Goal: Task Accomplishment & Management: Complete application form

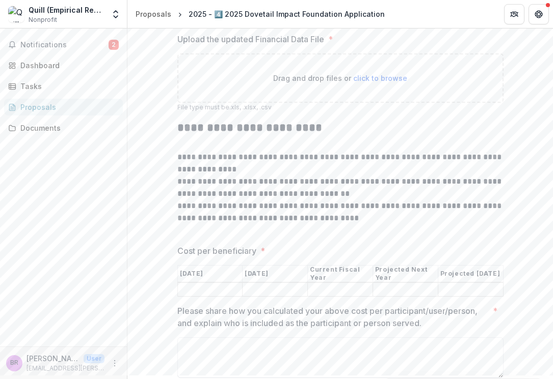
scroll to position [4087, 0]
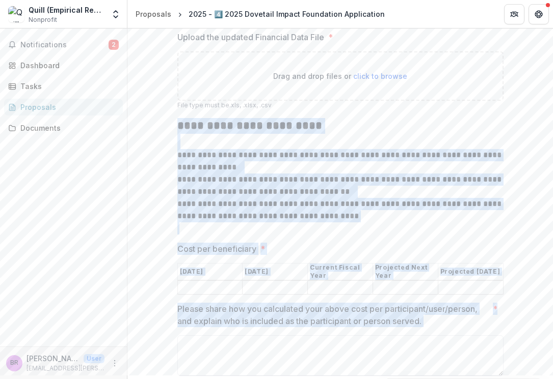
drag, startPoint x: 177, startPoint y: 134, endPoint x: 503, endPoint y: 313, distance: 371.5
copy div "**********"
click at [232, 255] on p "Cost per beneficiary" at bounding box center [216, 249] width 79 height 12
click at [232, 282] on input "Cost per beneficiary *" at bounding box center [210, 288] width 65 height 12
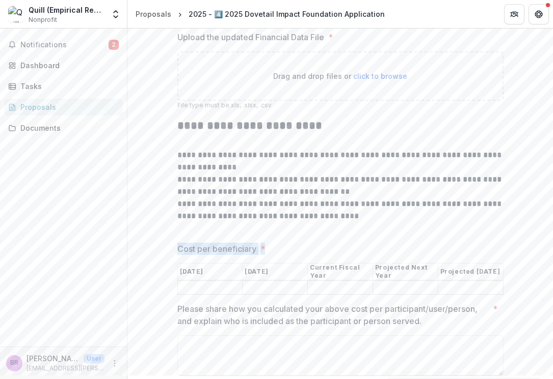
drag, startPoint x: 173, startPoint y: 260, endPoint x: 505, endPoint y: 291, distance: 333.0
copy div "Cost per beneficiary *"
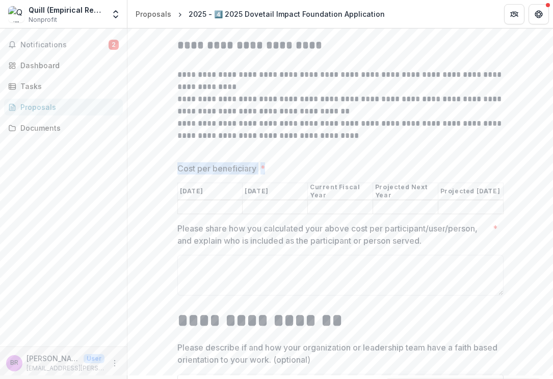
scroll to position [4168, 0]
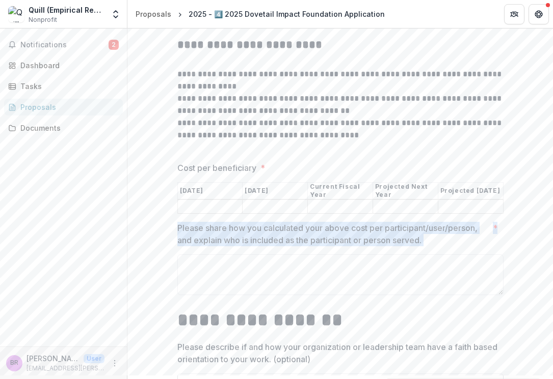
drag, startPoint x: 171, startPoint y: 235, endPoint x: 485, endPoint y: 309, distance: 322.6
copy div "Please share how you calculated your above cost per participant/user/person, an…"
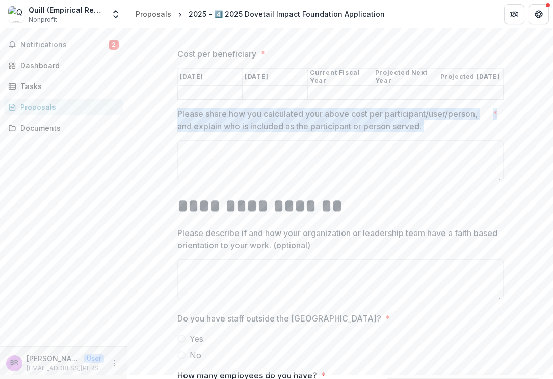
scroll to position [4285, 0]
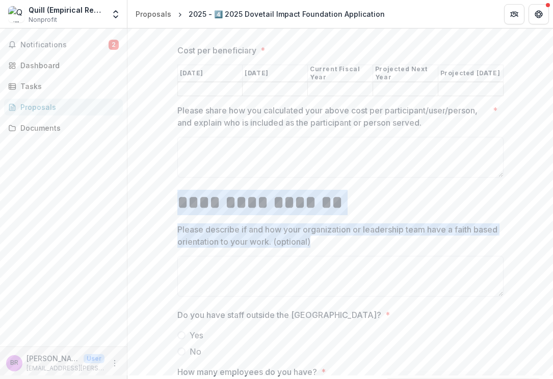
drag, startPoint x: 171, startPoint y: 212, endPoint x: 359, endPoint y: 252, distance: 192.1
copy div "**********"
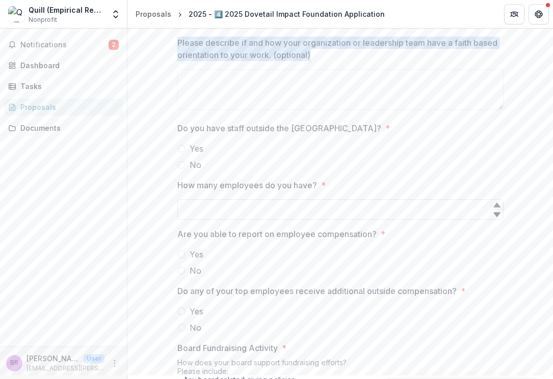
scroll to position [4400, 0]
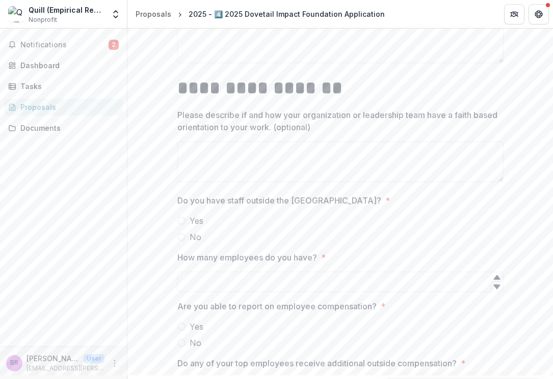
click at [196, 207] on p "Do you have staff outside the [GEOGRAPHIC_DATA]?" at bounding box center [279, 201] width 204 height 12
click at [179, 241] on span at bounding box center [181, 237] width 8 height 8
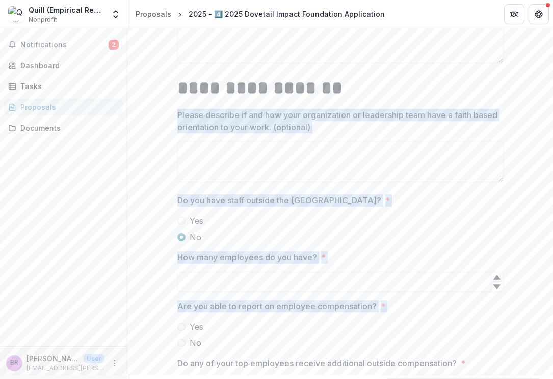
drag, startPoint x: 180, startPoint y: 127, endPoint x: 272, endPoint y: 349, distance: 240.4
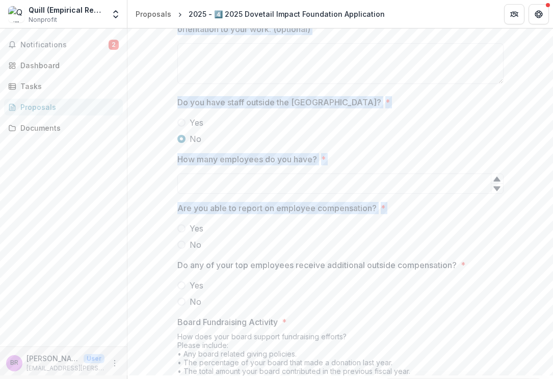
scroll to position [4501, 0]
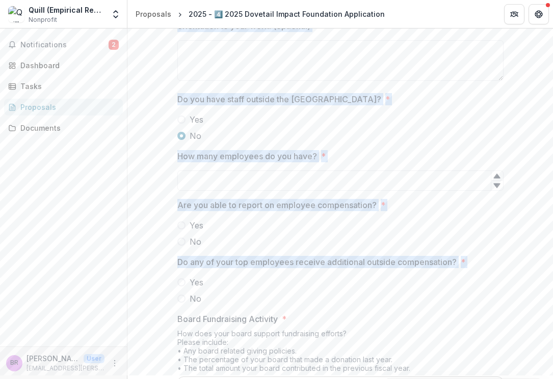
click at [224, 305] on label "No" at bounding box center [340, 299] width 326 height 12
copy div "Please describe if and how your organization or leadership team have a faith ba…"
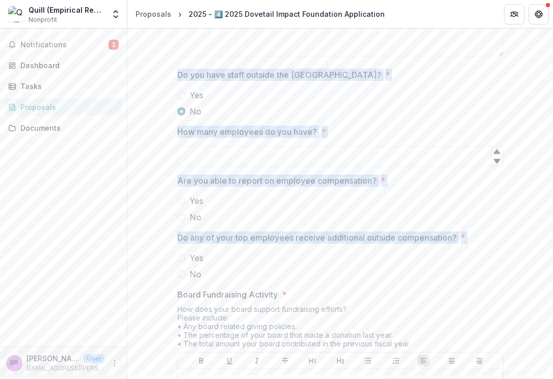
scroll to position [4660, 0]
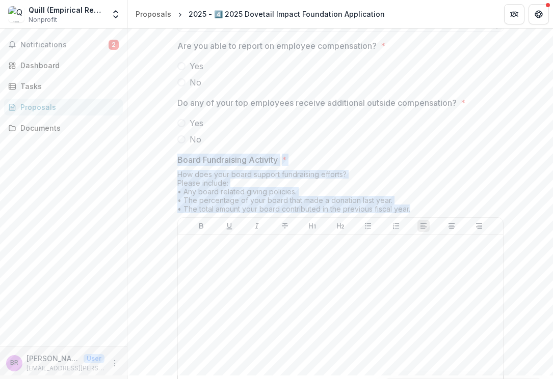
drag, startPoint x: 172, startPoint y: 169, endPoint x: 430, endPoint y: 220, distance: 263.3
copy div "Board Fundraising Activity * How does your board support fundraising efforts? P…"
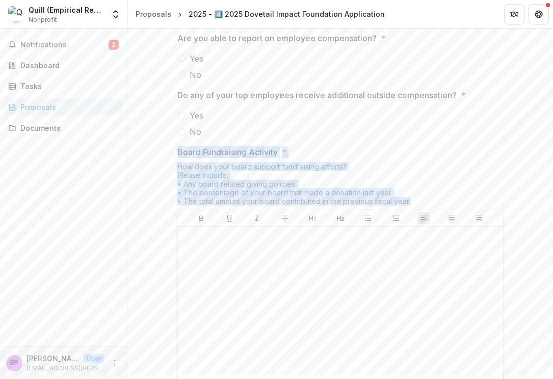
scroll to position [4833, 0]
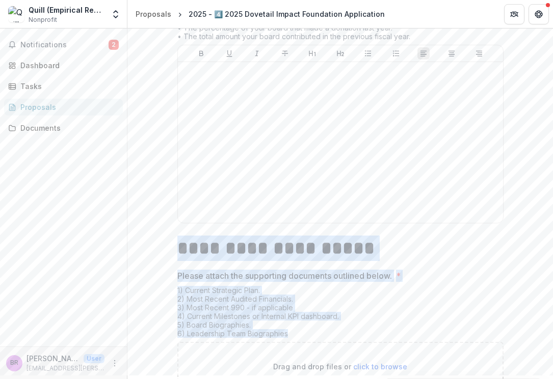
drag, startPoint x: 174, startPoint y: 260, endPoint x: 308, endPoint y: 345, distance: 158.6
copy div "**********"
click at [298, 291] on div "Please attach the supporting documents outlined below. * 1) Current Strategic P…" at bounding box center [340, 331] width 326 height 122
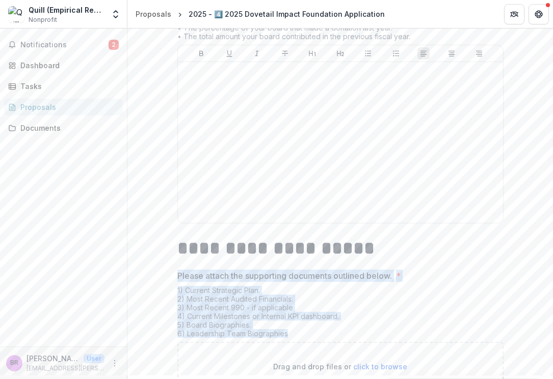
drag, startPoint x: 290, startPoint y: 342, endPoint x: 167, endPoint y: 278, distance: 138.9
copy div "Please attach the supporting documents outlined below. * 1) Current Strategic P…"
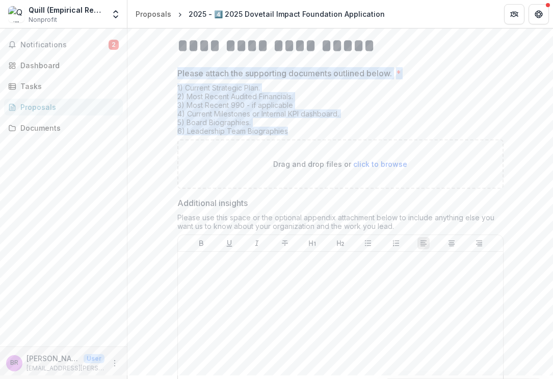
scroll to position [5057, 0]
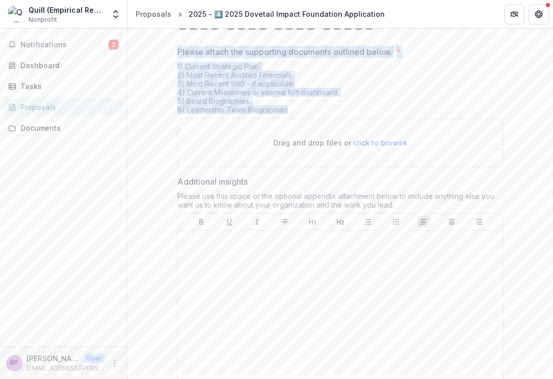
drag, startPoint x: 168, startPoint y: 188, endPoint x: 397, endPoint y: 222, distance: 231.5
copy div "Additional insights Please use this space or the optional appendix attachment b…"
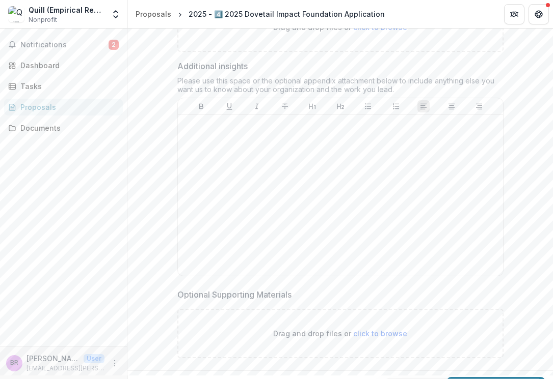
scroll to position [5206, 0]
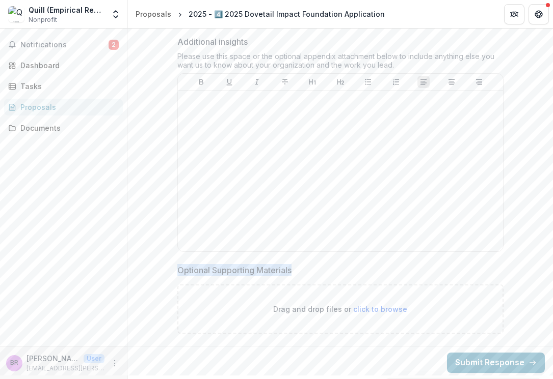
drag, startPoint x: 302, startPoint y: 268, endPoint x: 150, endPoint y: 273, distance: 152.8
copy p "Optional Supporting Materials"
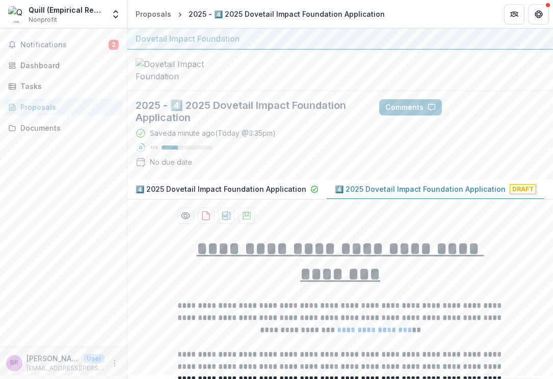
scroll to position [0, 0]
click at [321, 149] on div "Saved a minute ago ( [DATE] @ 3:35pm ) 32 % No due date" at bounding box center [248, 150] width 227 height 44
click at [240, 195] on p "4️⃣ 2025 Dovetail Impact Foundation Application" at bounding box center [220, 189] width 171 height 11
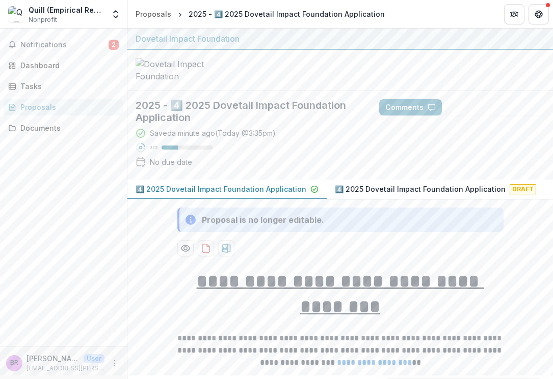
click at [377, 192] on p "4️⃣ 2025 Dovetail Impact Foundation Application" at bounding box center [420, 189] width 171 height 11
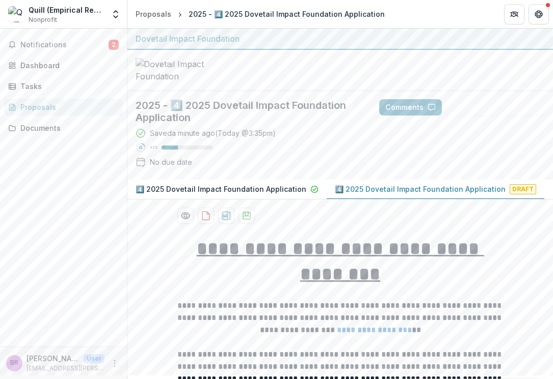
click at [199, 193] on p "4️⃣ 2025 Dovetail Impact Foundation Application" at bounding box center [220, 189] width 171 height 11
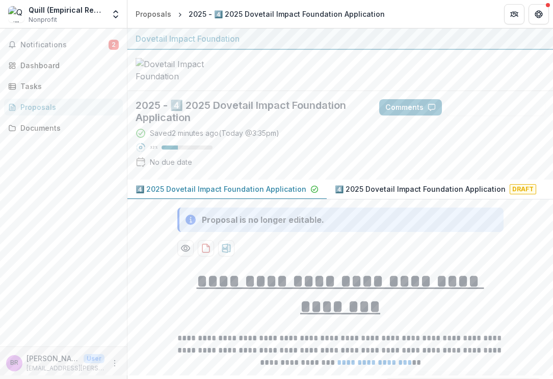
click at [413, 195] on p "4️⃣ 2025 Dovetail Impact Foundation Application" at bounding box center [420, 189] width 171 height 11
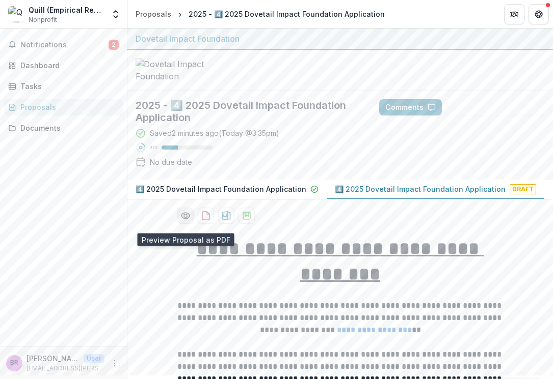
click at [183, 221] on icon "Preview 0f6f55e3-9957-42f0-90f0-b2e1b9237d6a-1.pdf" at bounding box center [185, 216] width 10 height 10
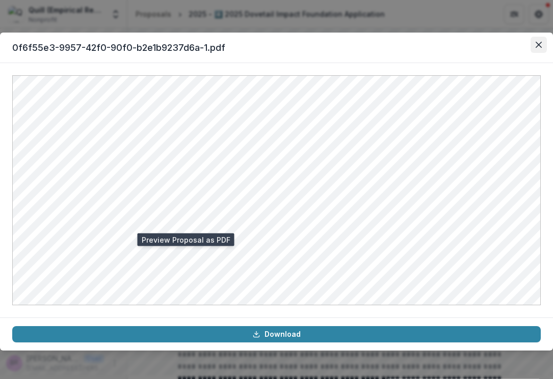
click at [538, 42] on icon "Close" at bounding box center [538, 45] width 6 height 6
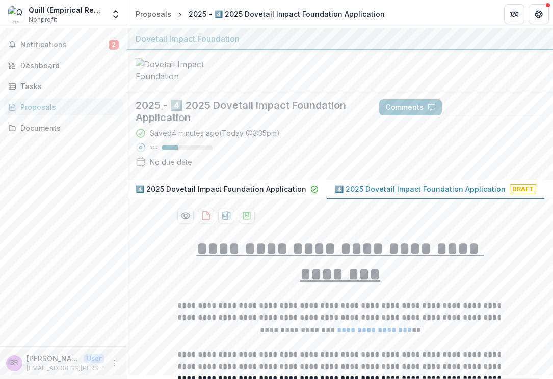
click at [380, 194] on p "4️⃣ 2025 Dovetail Impact Foundation Application" at bounding box center [420, 189] width 171 height 11
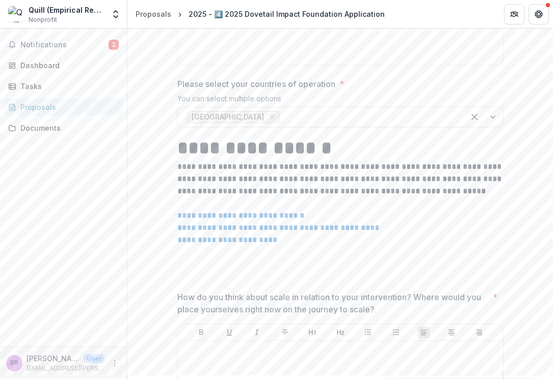
scroll to position [1619, 0]
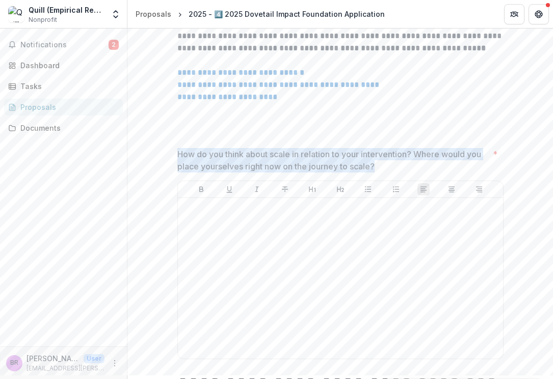
drag, startPoint x: 381, startPoint y: 170, endPoint x: 169, endPoint y: 154, distance: 213.5
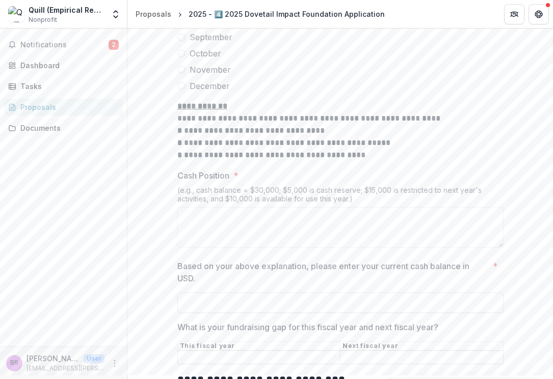
scroll to position [3469, 0]
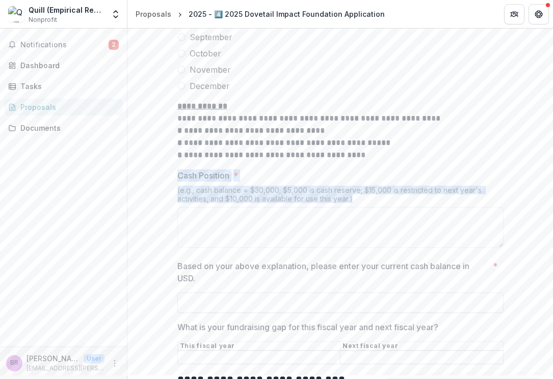
drag, startPoint x: 360, startPoint y: 207, endPoint x: 161, endPoint y: 179, distance: 200.5
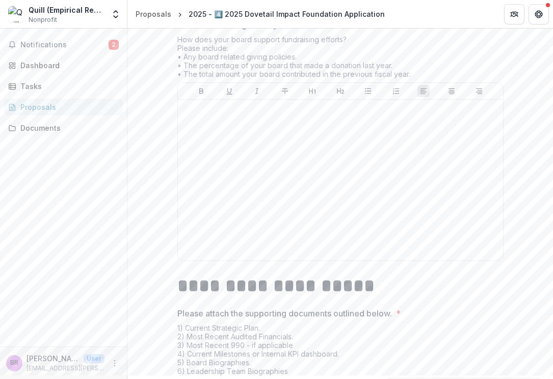
scroll to position [4778, 0]
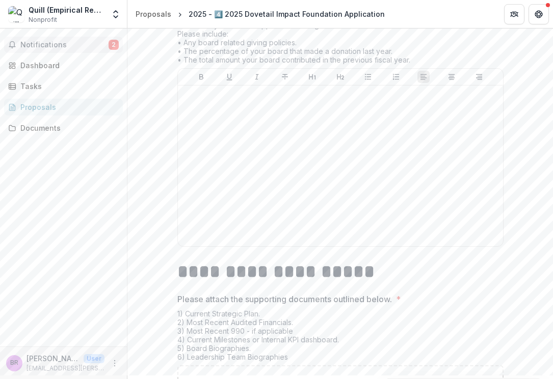
click at [56, 44] on span "Notifications" at bounding box center [64, 45] width 88 height 9
click at [371, 9] on div "2025 - 4️⃣ 2025 Dovetail Impact Foundation Application" at bounding box center [286, 14] width 196 height 11
click at [265, 12] on div "2025 - 4️⃣ 2025 Dovetail Impact Foundation Application" at bounding box center [286, 14] width 196 height 11
click at [147, 9] on div "Proposals" at bounding box center [153, 14] width 36 height 11
